Goal: Information Seeking & Learning: Learn about a topic

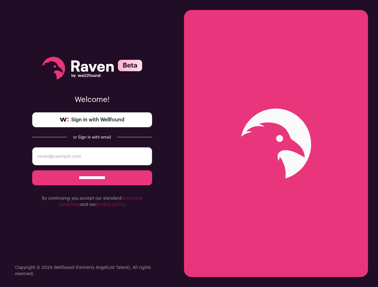
click at [108, 121] on span "Sign in with Wellfound" at bounding box center [97, 119] width 53 height 7
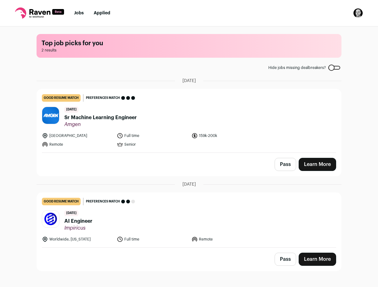
click at [72, 221] on span "AI Engineer" at bounding box center [78, 221] width 28 height 7
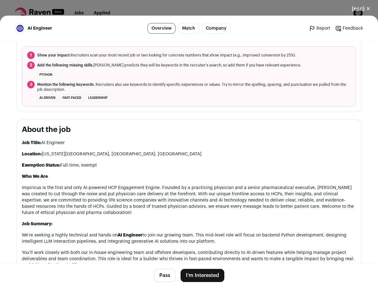
scroll to position [232, 0]
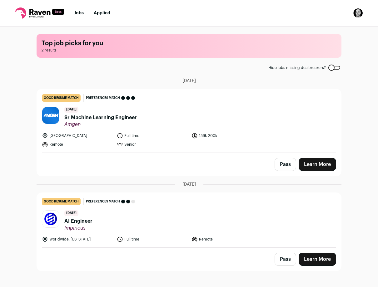
click at [94, 119] on span "Sr Machine Learning Engineer" at bounding box center [100, 117] width 72 height 7
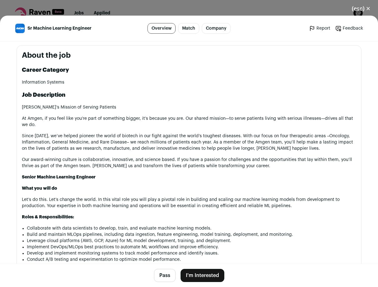
scroll to position [296, 0]
